Goal: Information Seeking & Learning: Learn about a topic

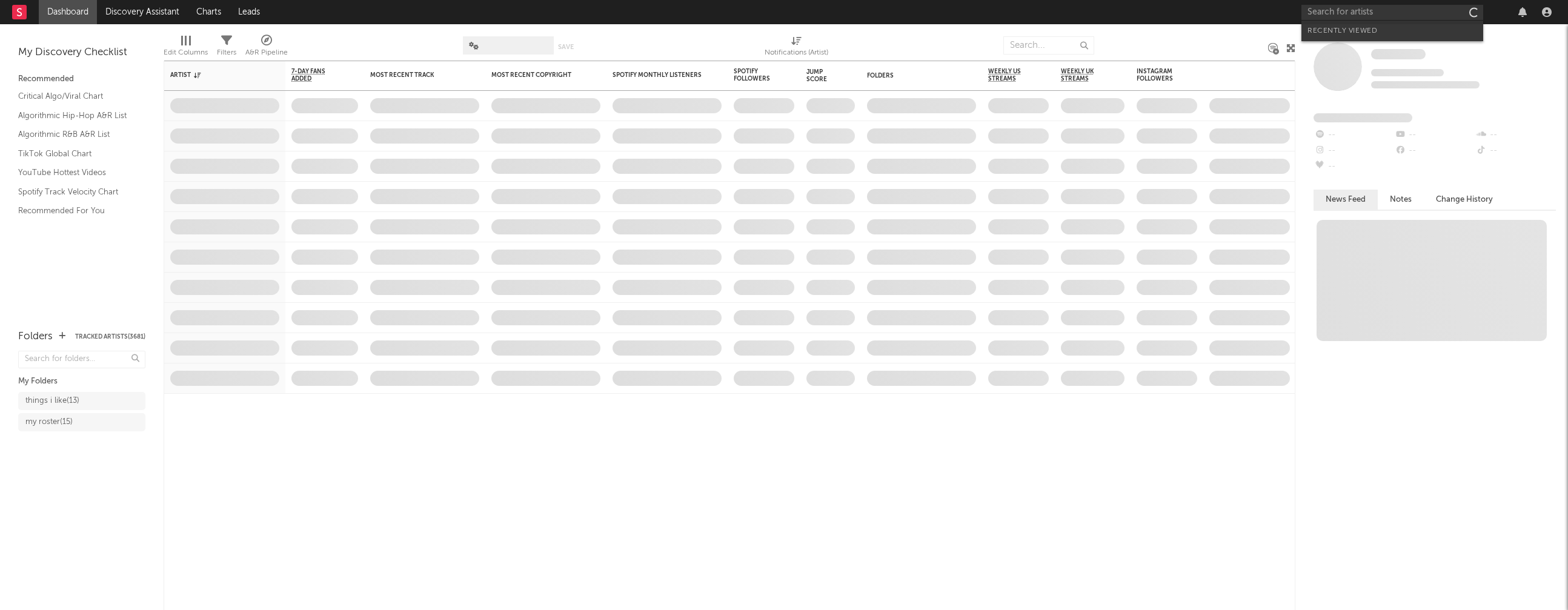
click at [1353, 12] on input "text" at bounding box center [1393, 12] width 182 height 15
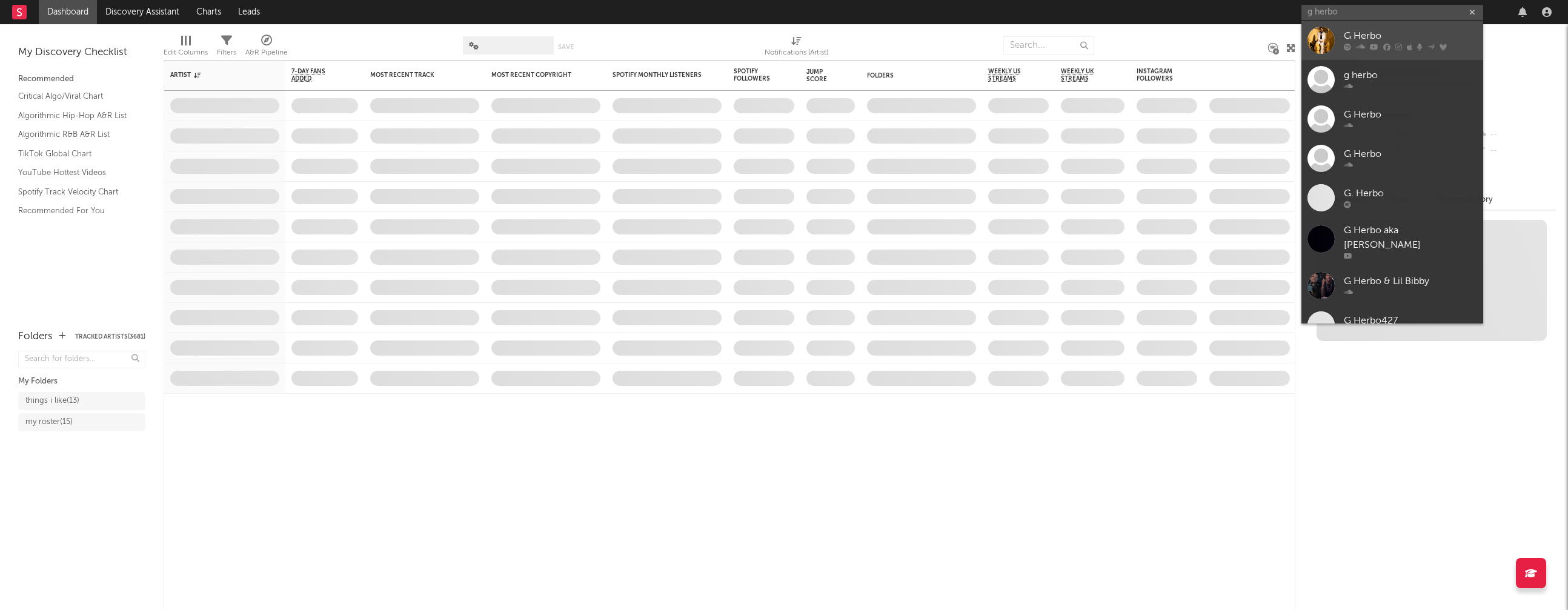
type input "g herbo"
click at [1397, 24] on link "G Herbo" at bounding box center [1393, 40] width 182 height 39
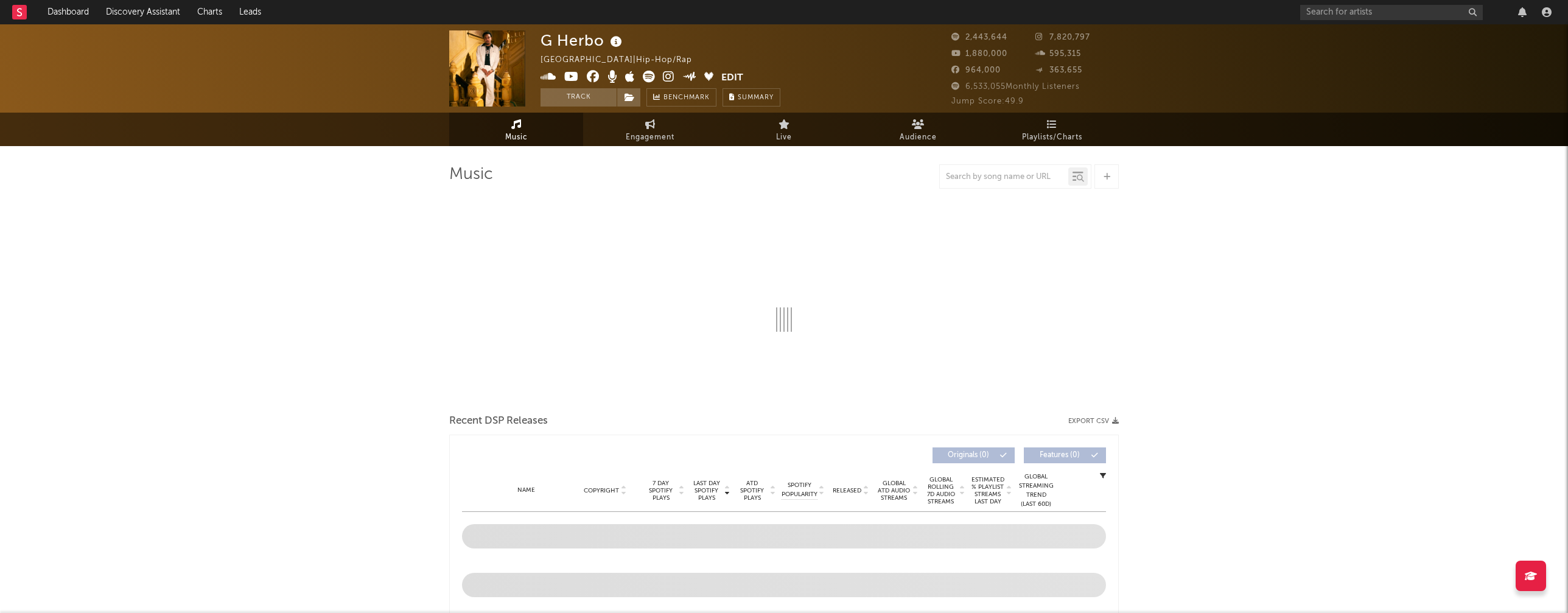
select select "6m"
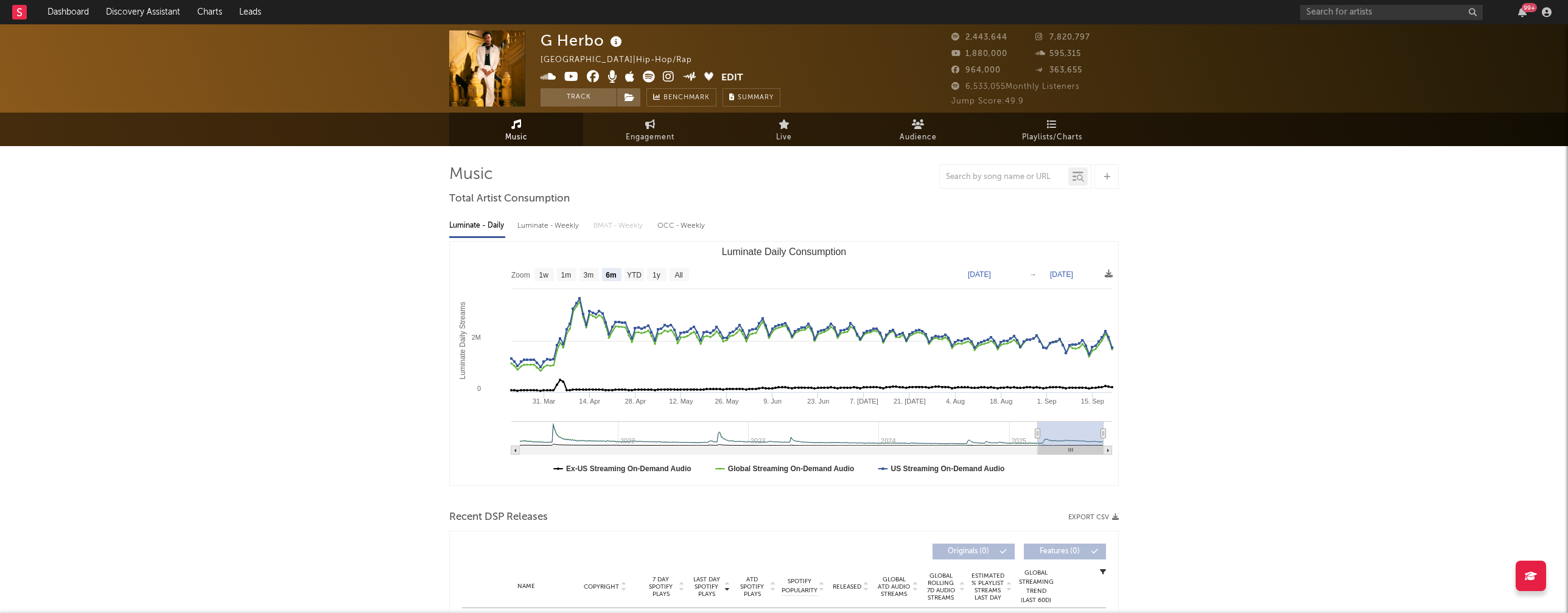
click at [554, 224] on div "Luminate - Weekly" at bounding box center [549, 226] width 64 height 20
select select "6m"
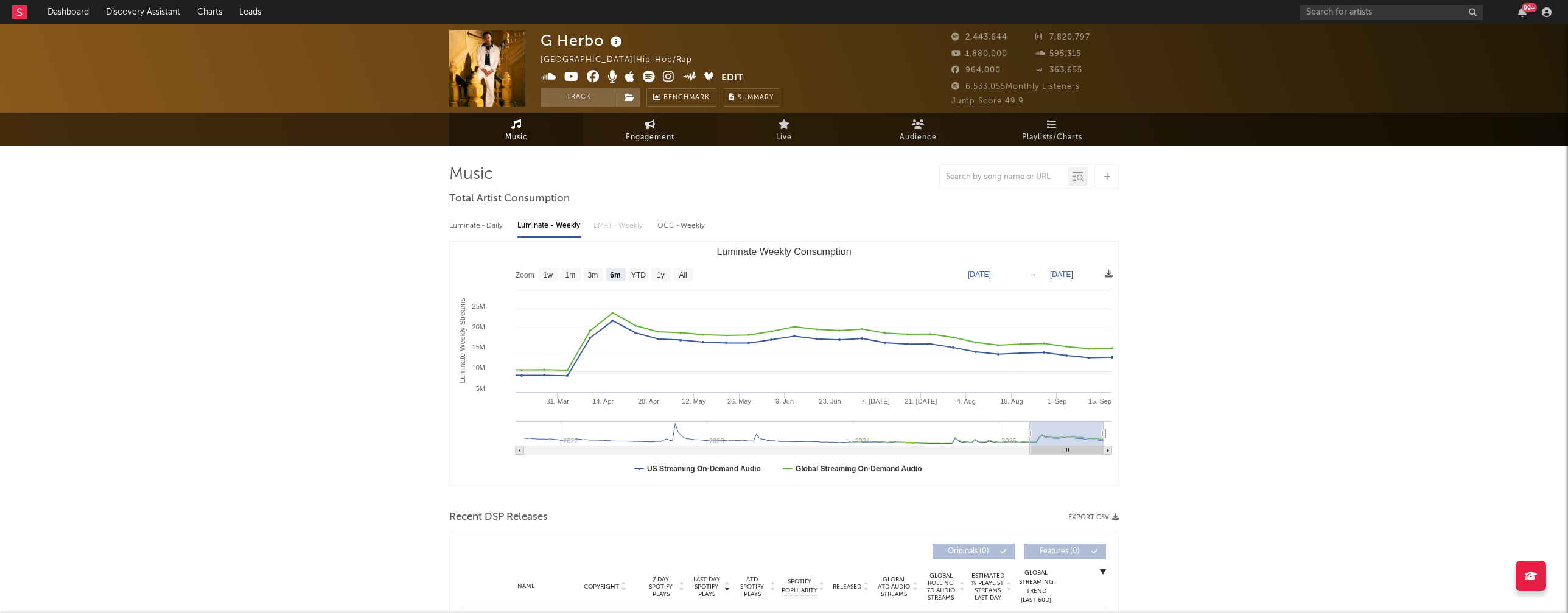
click at [625, 132] on link "Engagement" at bounding box center [649, 129] width 134 height 34
select select "1w"
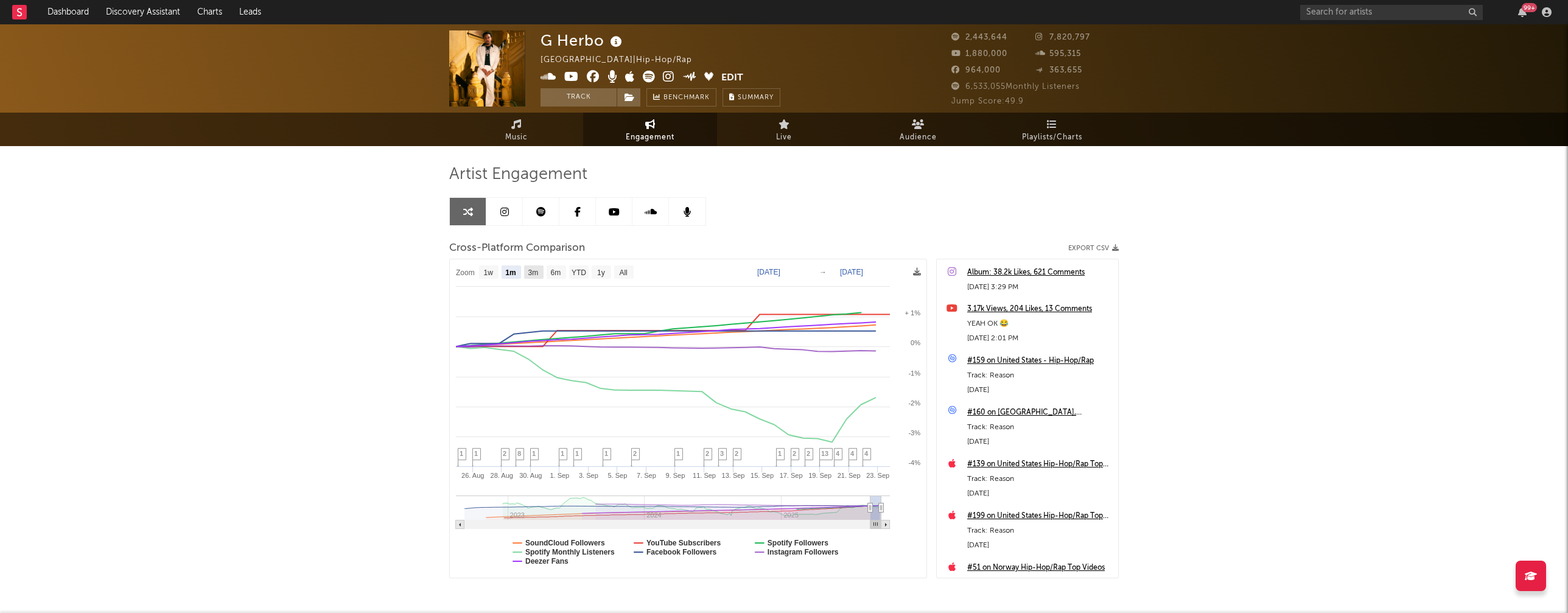
click at [533, 271] on text "3m" at bounding box center [533, 273] width 10 height 9
select select "3m"
type input "[DATE]"
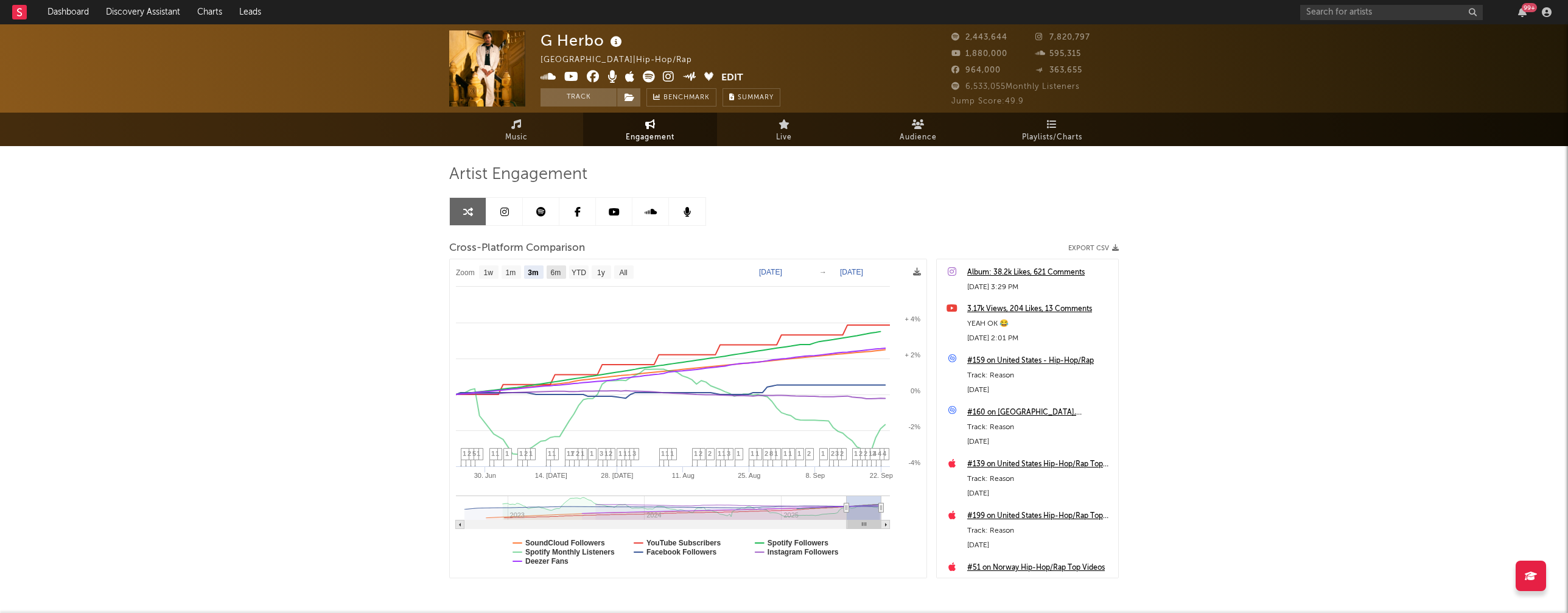
click at [555, 274] on text "6m" at bounding box center [556, 273] width 10 height 9
select select "6m"
type input "[DATE]"
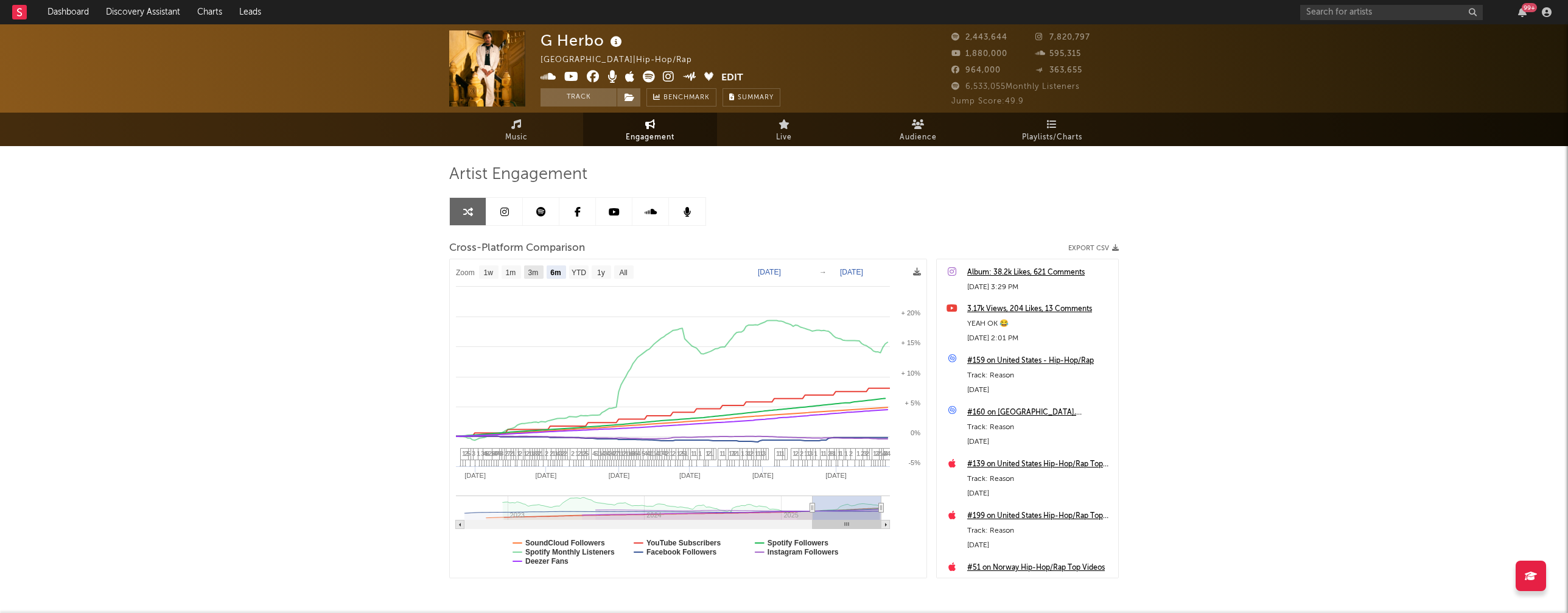
click at [532, 272] on text "3m" at bounding box center [533, 273] width 10 height 9
select select "3m"
type input "[DATE]"
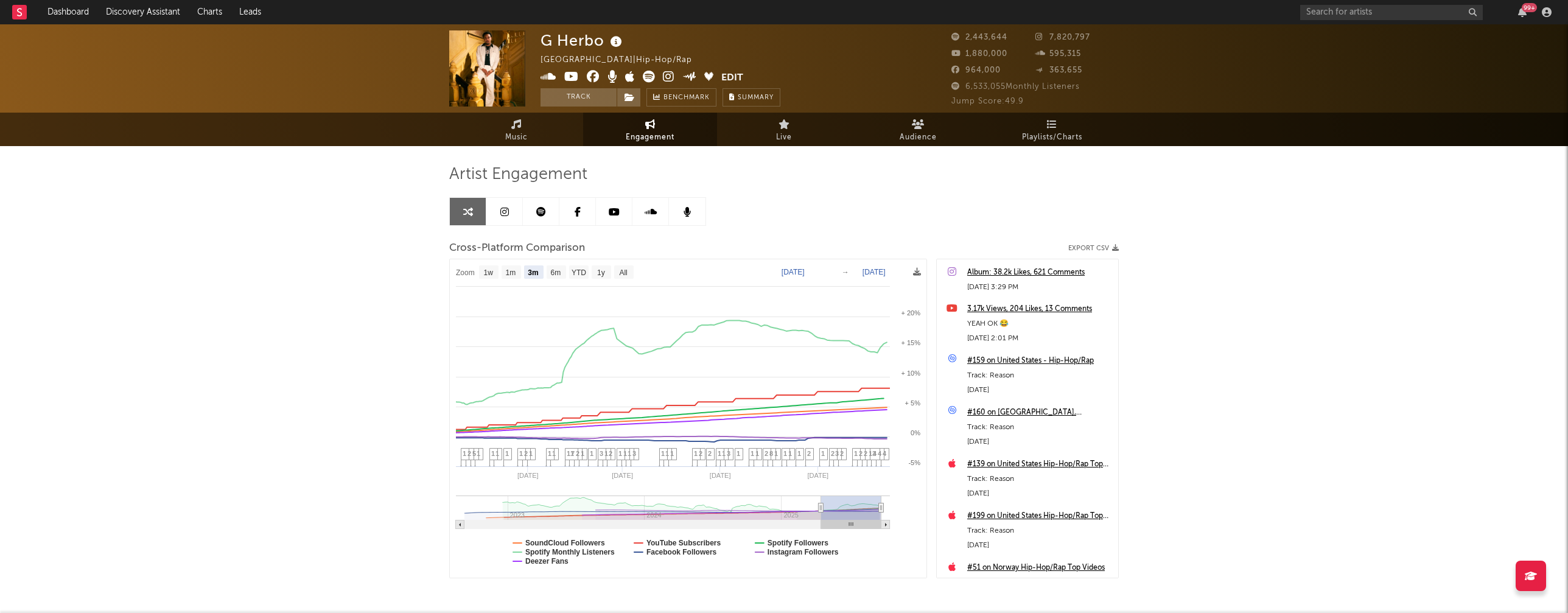
select select "3m"
